Goal: Task Accomplishment & Management: Use online tool/utility

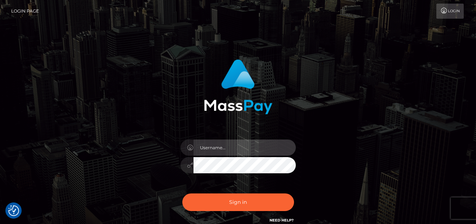
type input "denise"
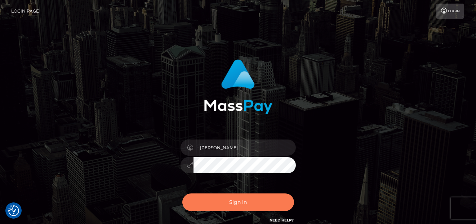
click at [213, 203] on button "Sign in" at bounding box center [238, 203] width 112 height 18
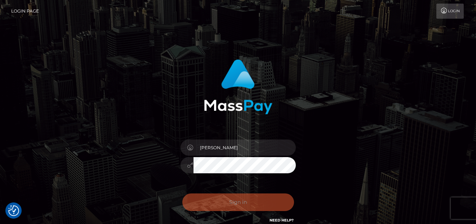
click at [214, 202] on div "Sign in Need Help?" at bounding box center [238, 206] width 126 height 32
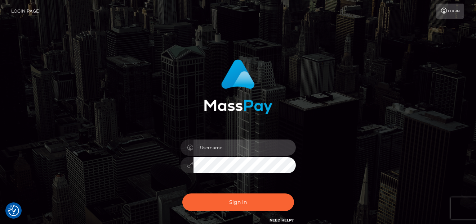
type input "[PERSON_NAME]"
click at [297, 222] on div "denise Sign in" at bounding box center [237, 142] width 189 height 176
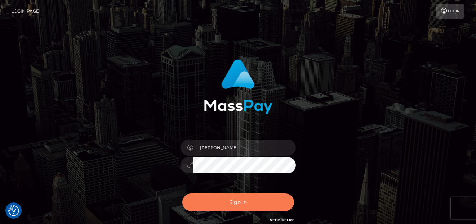
click at [277, 205] on button "Sign in" at bounding box center [238, 203] width 112 height 18
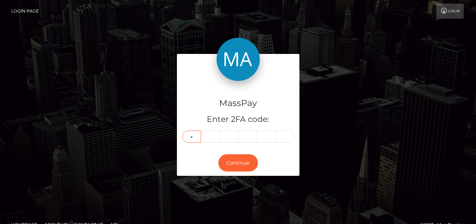
type input "5"
type input "0"
type input "8"
type input "2"
type input "6"
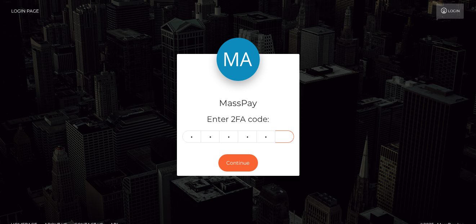
type input "0"
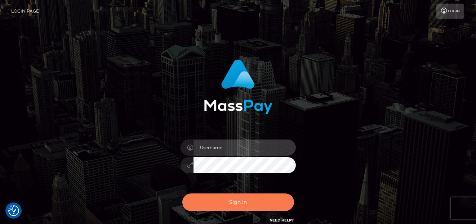
type input "[PERSON_NAME]"
click at [214, 206] on button "Sign in" at bounding box center [238, 203] width 112 height 18
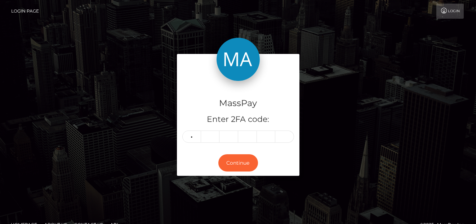
type input "5"
type input "0"
type input "8"
type input "2"
type input "6"
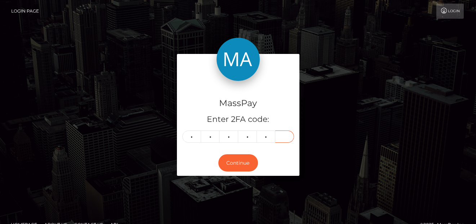
type input "0"
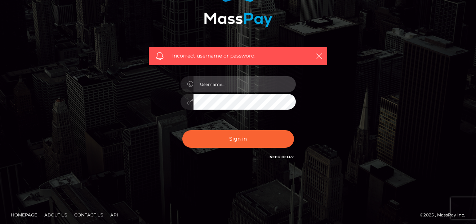
type input "[PERSON_NAME]"
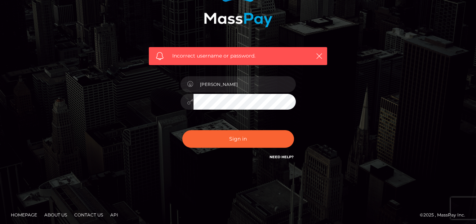
click at [208, 150] on div "Sign in Need Help?" at bounding box center [238, 142] width 126 height 32
checkbox input "true"
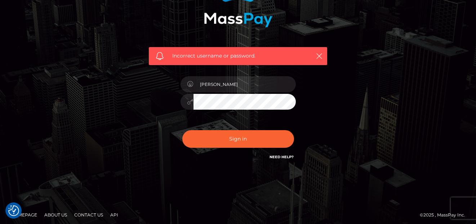
scroll to position [90, 0]
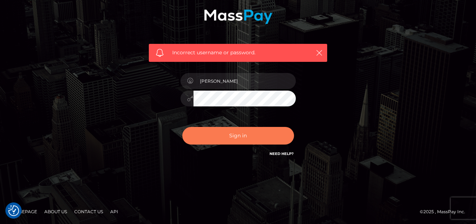
click at [238, 128] on button "Sign in" at bounding box center [238, 136] width 112 height 18
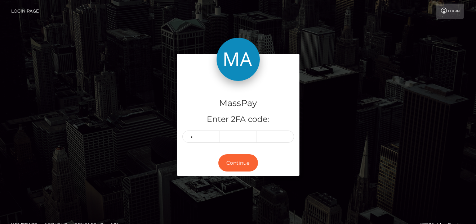
type input "0"
type input "1"
type input "3"
type input "1"
type input "7"
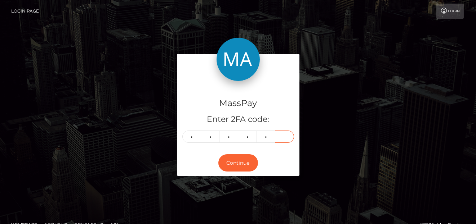
type input "2"
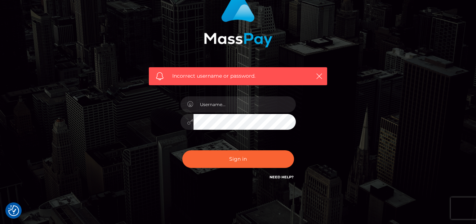
scroll to position [72, 0]
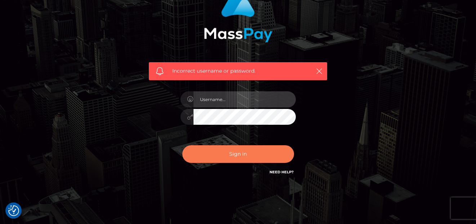
type input "[PERSON_NAME]"
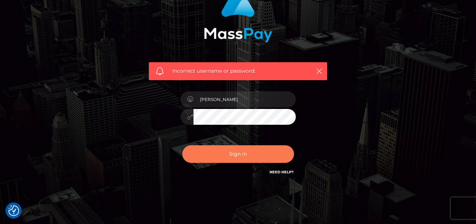
click at [199, 153] on button "Sign in" at bounding box center [238, 155] width 112 height 18
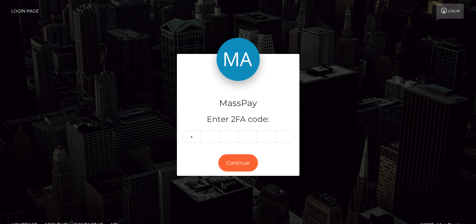
type input "4"
type input "8"
type input "7"
type input "2"
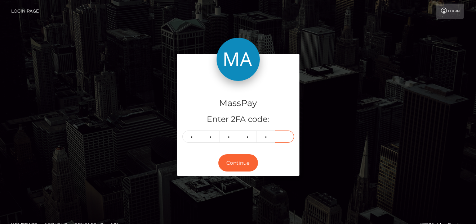
type input "5"
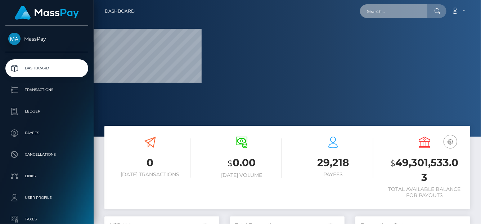
click at [365, 11] on input "text" at bounding box center [394, 11] width 68 height 14
paste input "f6a6b209-5002-4f3a-929d-0ae3368f3cdd"
type input "f6a6b209-5002-4f3a-929d-0ae3368f3cdd"
click at [381, 10] on input "f6a6b209-5002-4f3a-929d-0ae3368f3cdd" at bounding box center [394, 11] width 68 height 14
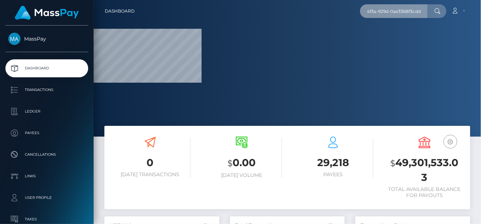
click at [418, 11] on input "f6a6b209-5002-4f3a-929d-0ae3368f3cdd" at bounding box center [394, 11] width 68 height 14
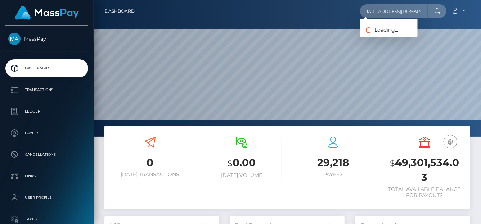
scroll to position [128, 115]
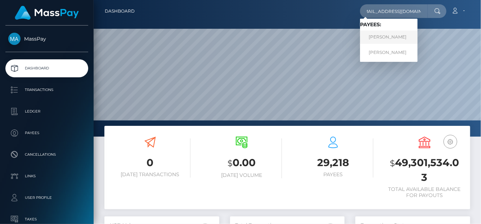
click at [381, 35] on link "Brittany Smurthwaite" at bounding box center [389, 37] width 58 height 13
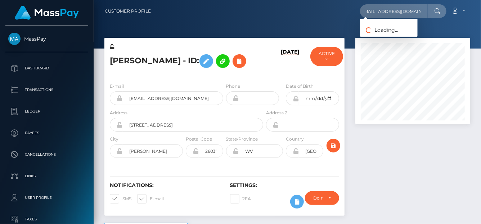
scroll to position [86, 115]
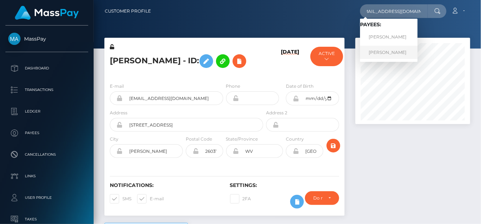
type input "brittanysof1994@gmail.com"
click at [387, 52] on link "Brittany Smurthwaite" at bounding box center [389, 52] width 58 height 13
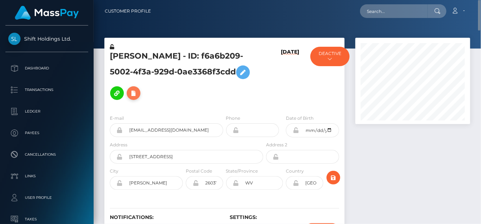
click at [138, 89] on icon at bounding box center [133, 93] width 9 height 9
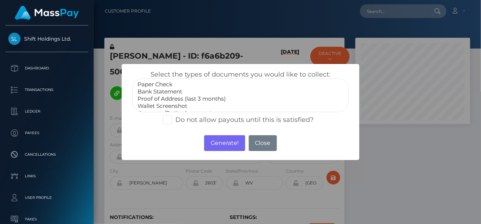
select select "Bank Statement"
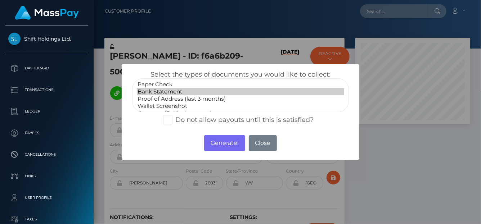
click at [175, 92] on option "Bank Statement" at bounding box center [241, 91] width 208 height 7
click at [231, 143] on button "Generate!" at bounding box center [224, 143] width 41 height 16
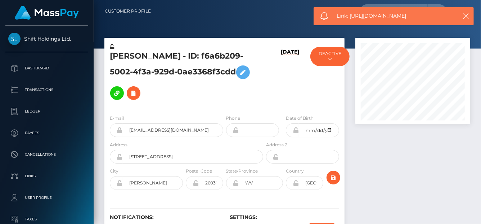
drag, startPoint x: 422, startPoint y: 18, endPoint x: 351, endPoint y: 17, distance: 71.4
click at [351, 17] on span "Link: [URL][DOMAIN_NAME]" at bounding box center [395, 16] width 116 height 8
copy span "[URL][DOMAIN_NAME]"
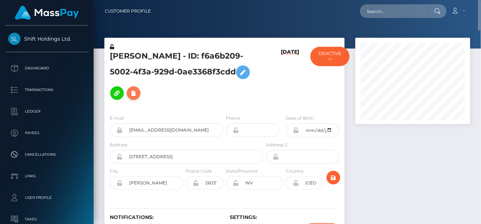
click at [138, 89] on icon at bounding box center [133, 93] width 9 height 9
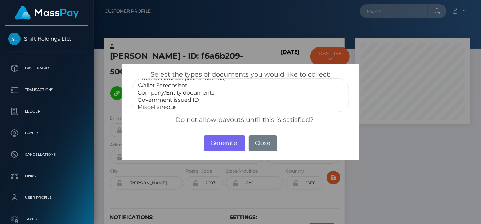
scroll to position [21, 0]
select select "Government issued ID"
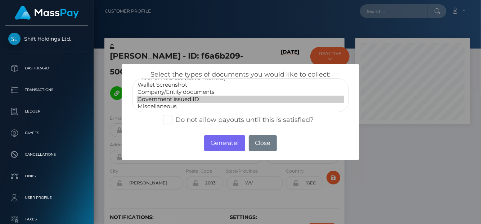
click at [184, 99] on option "Government issued ID" at bounding box center [241, 99] width 208 height 7
click at [218, 143] on button "Generate!" at bounding box center [224, 143] width 41 height 16
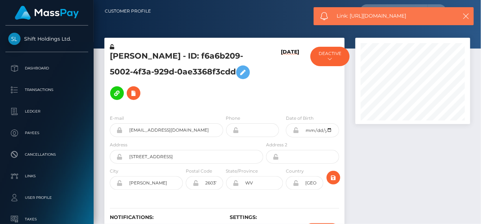
drag, startPoint x: 415, startPoint y: 15, endPoint x: 352, endPoint y: 16, distance: 63.8
click at [352, 16] on span "Link: [URL][DOMAIN_NAME]" at bounding box center [395, 16] width 116 height 8
copy span "[URL][DOMAIN_NAME]"
